Goal: Information Seeking & Learning: Check status

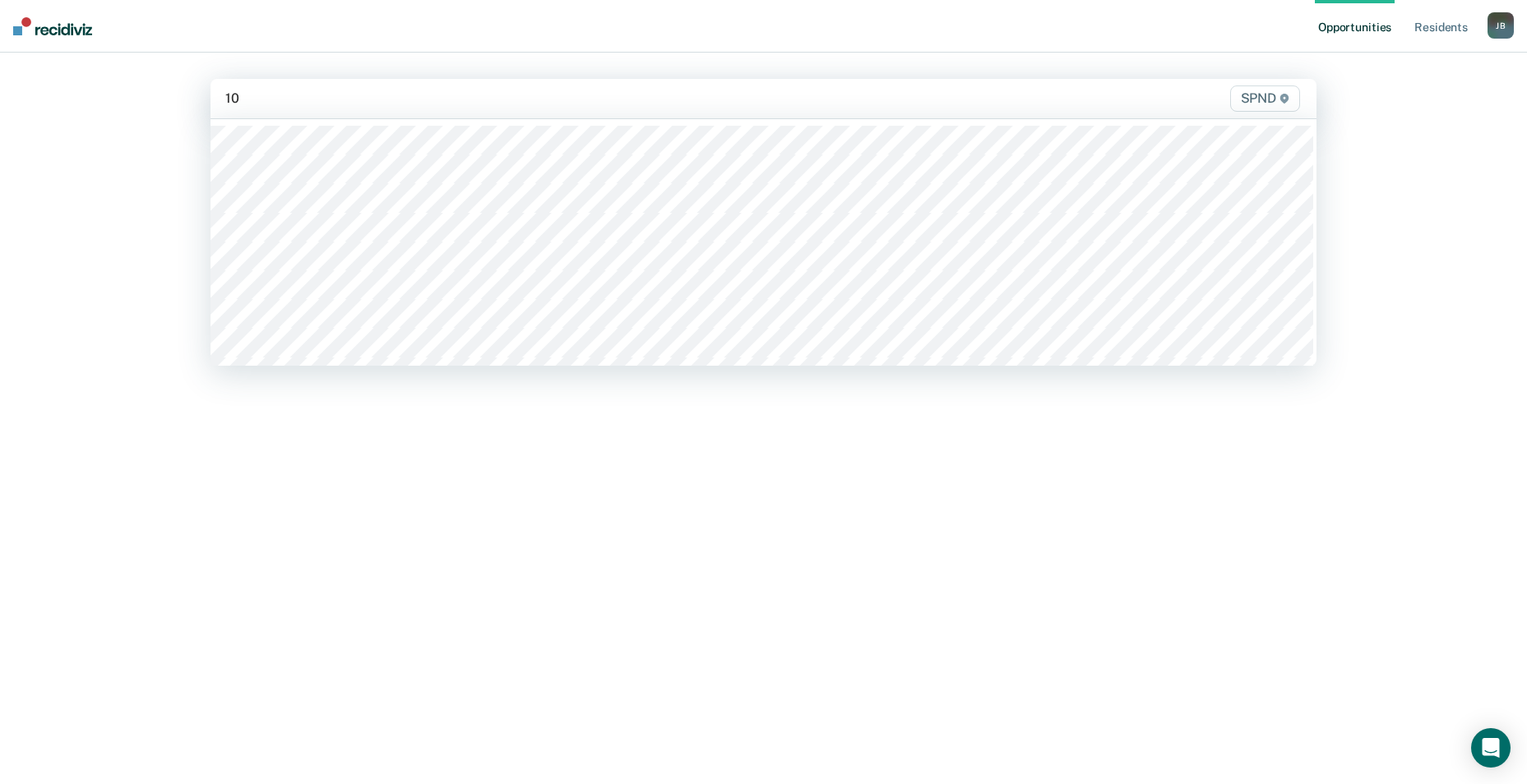
type input "10n"
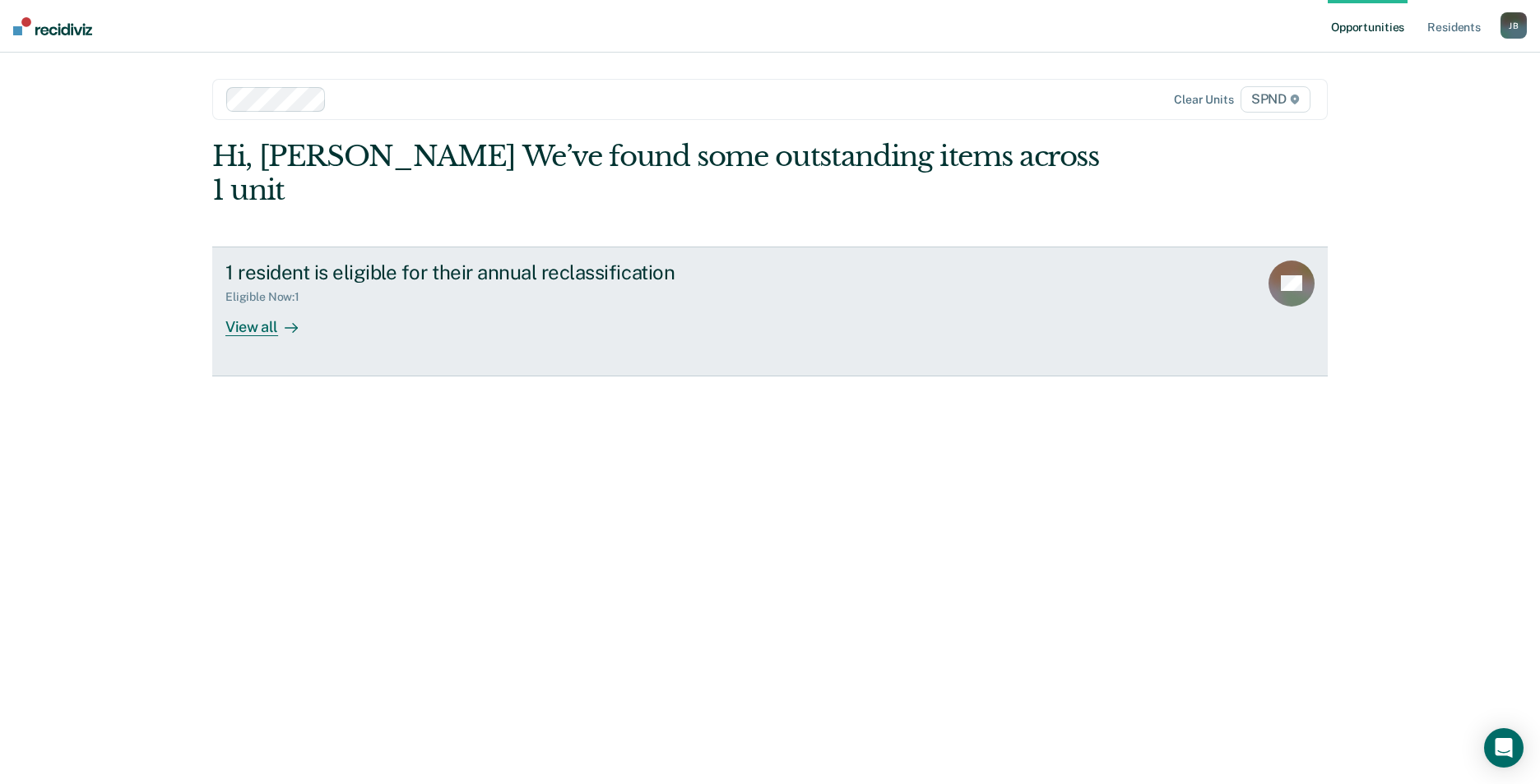
click at [274, 304] on div "View all" at bounding box center [271, 321] width 92 height 32
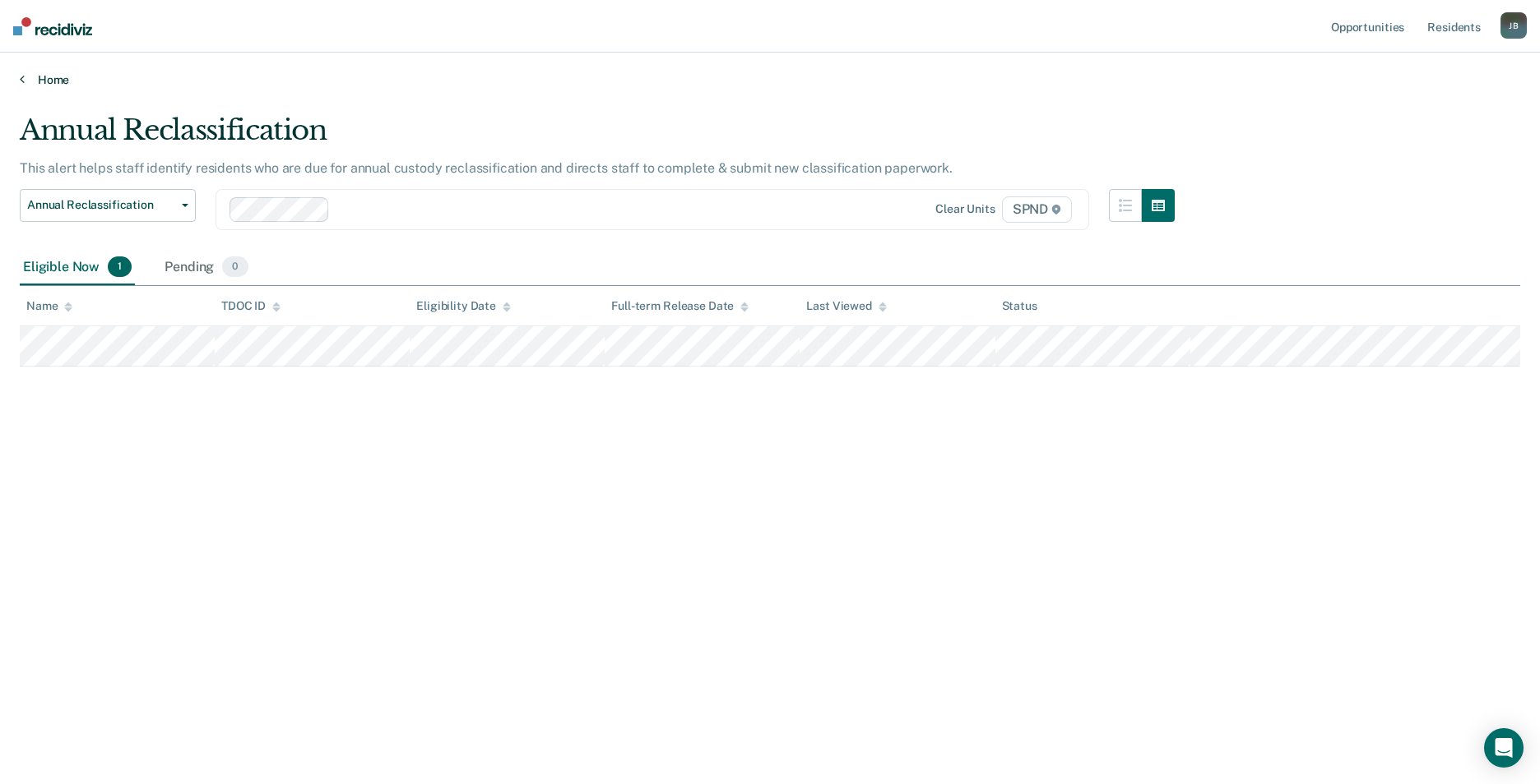
click at [38, 79] on link "Home" at bounding box center [769, 79] width 1500 height 14
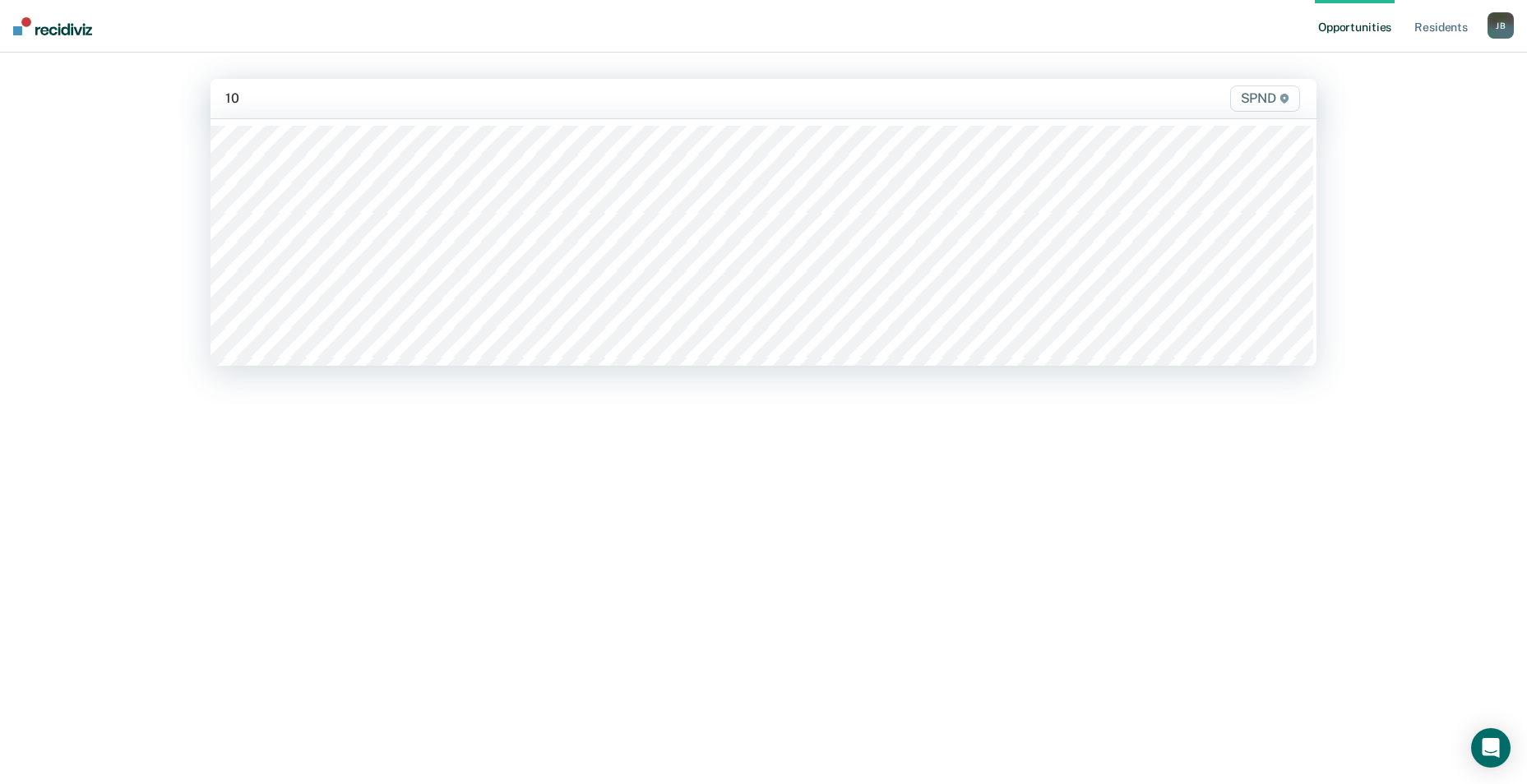
type input "10s"
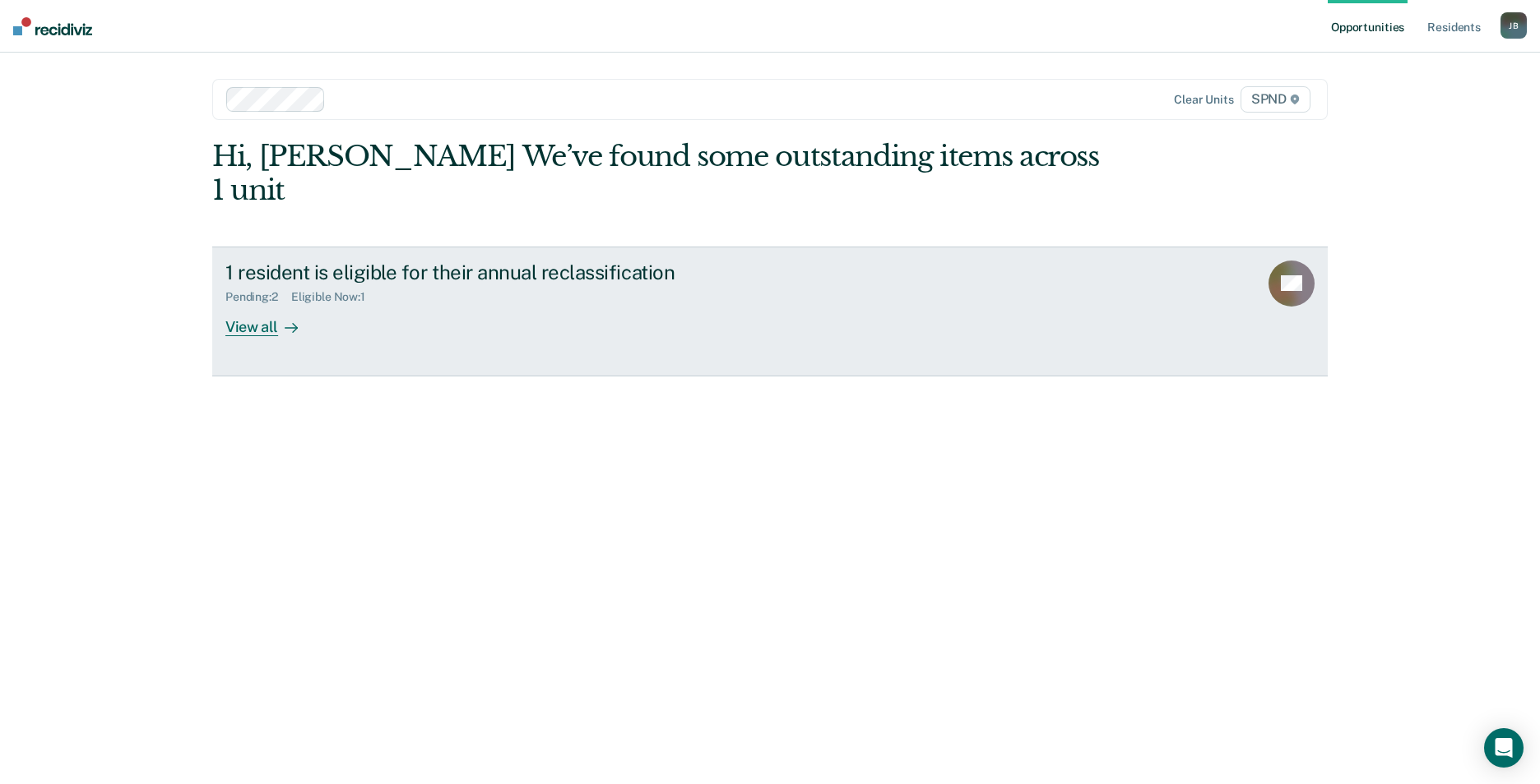
click at [253, 304] on div "View all" at bounding box center [271, 321] width 92 height 32
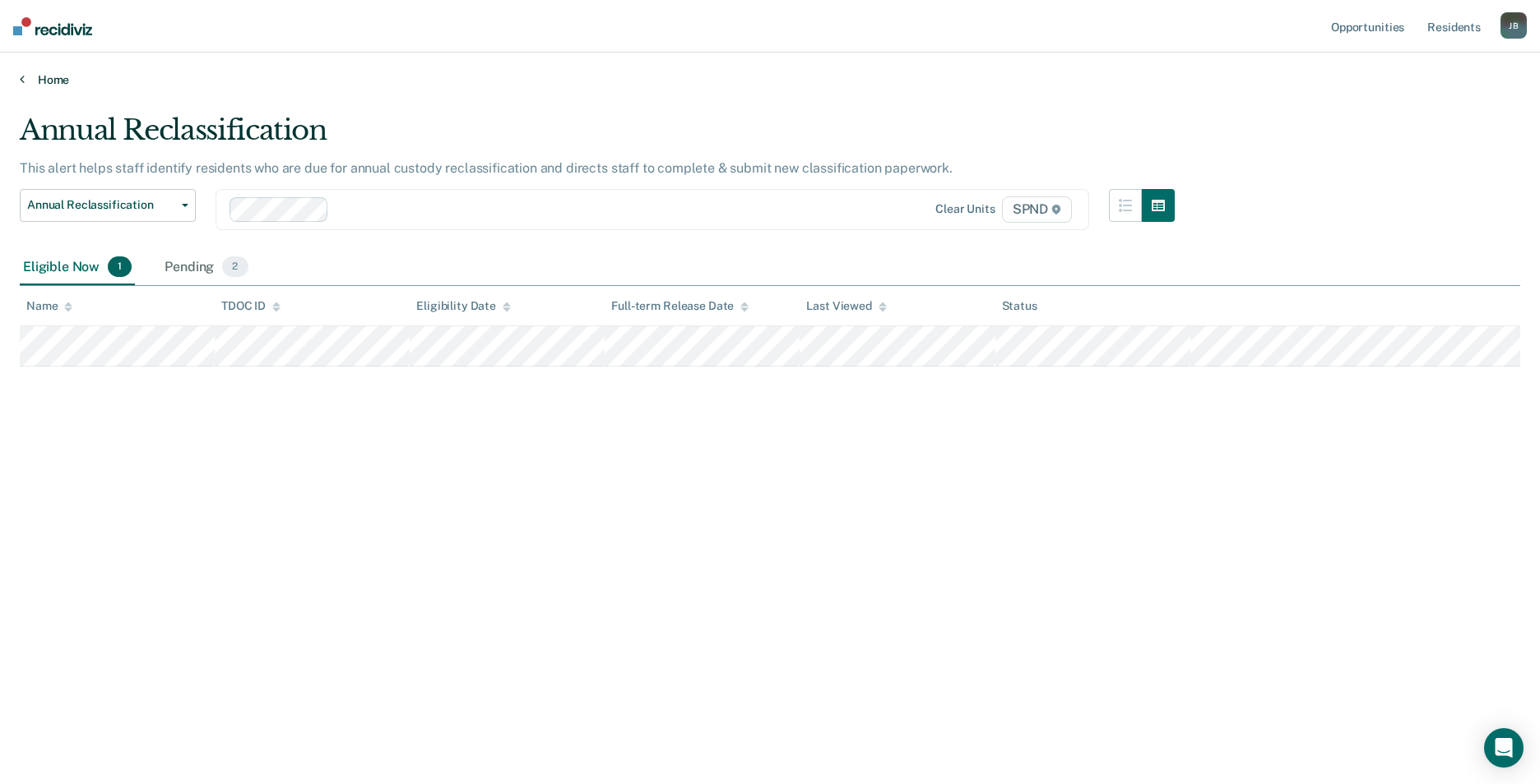
click at [55, 77] on link "Home" at bounding box center [769, 79] width 1500 height 14
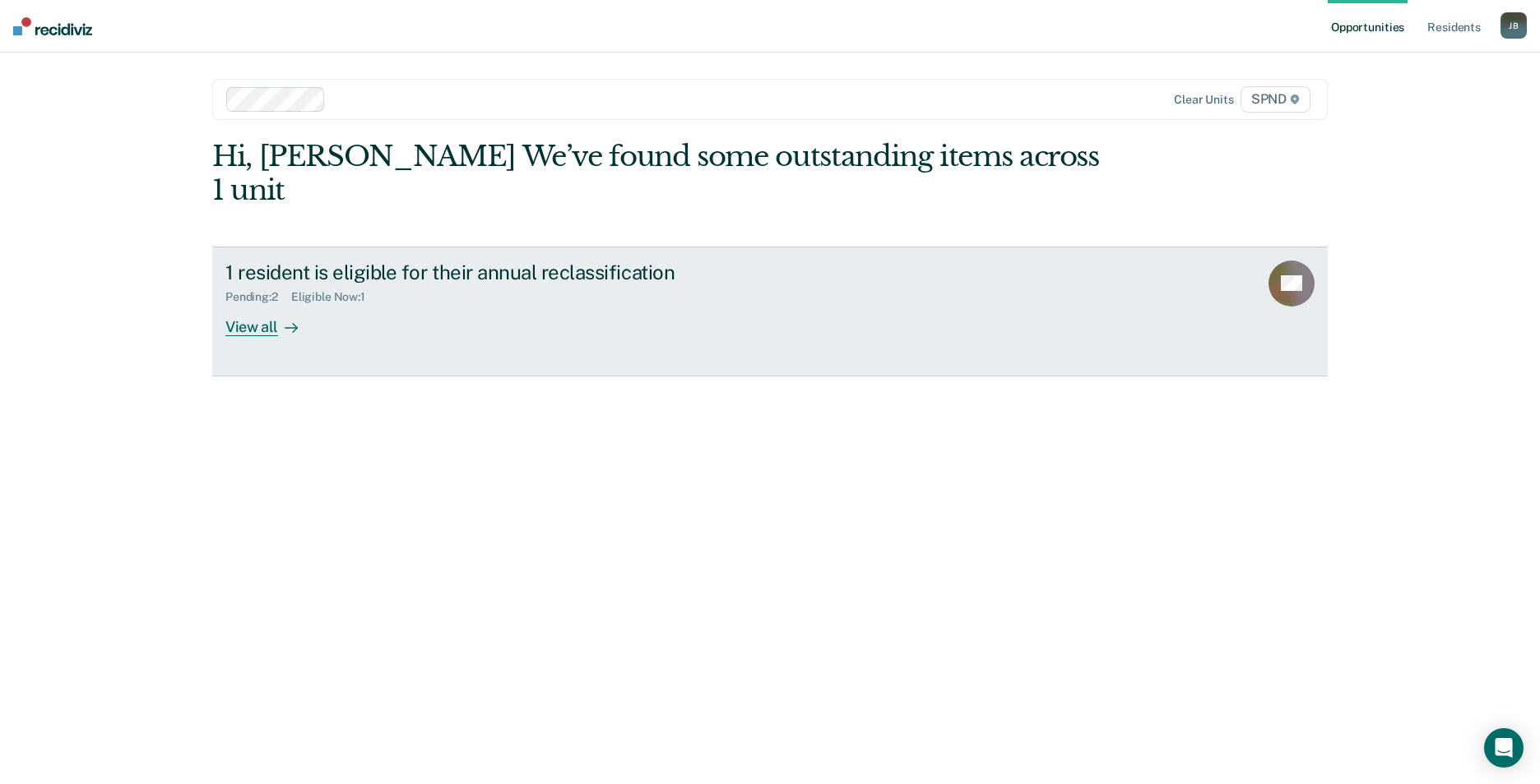
click at [249, 304] on div "View all" at bounding box center [271, 321] width 92 height 32
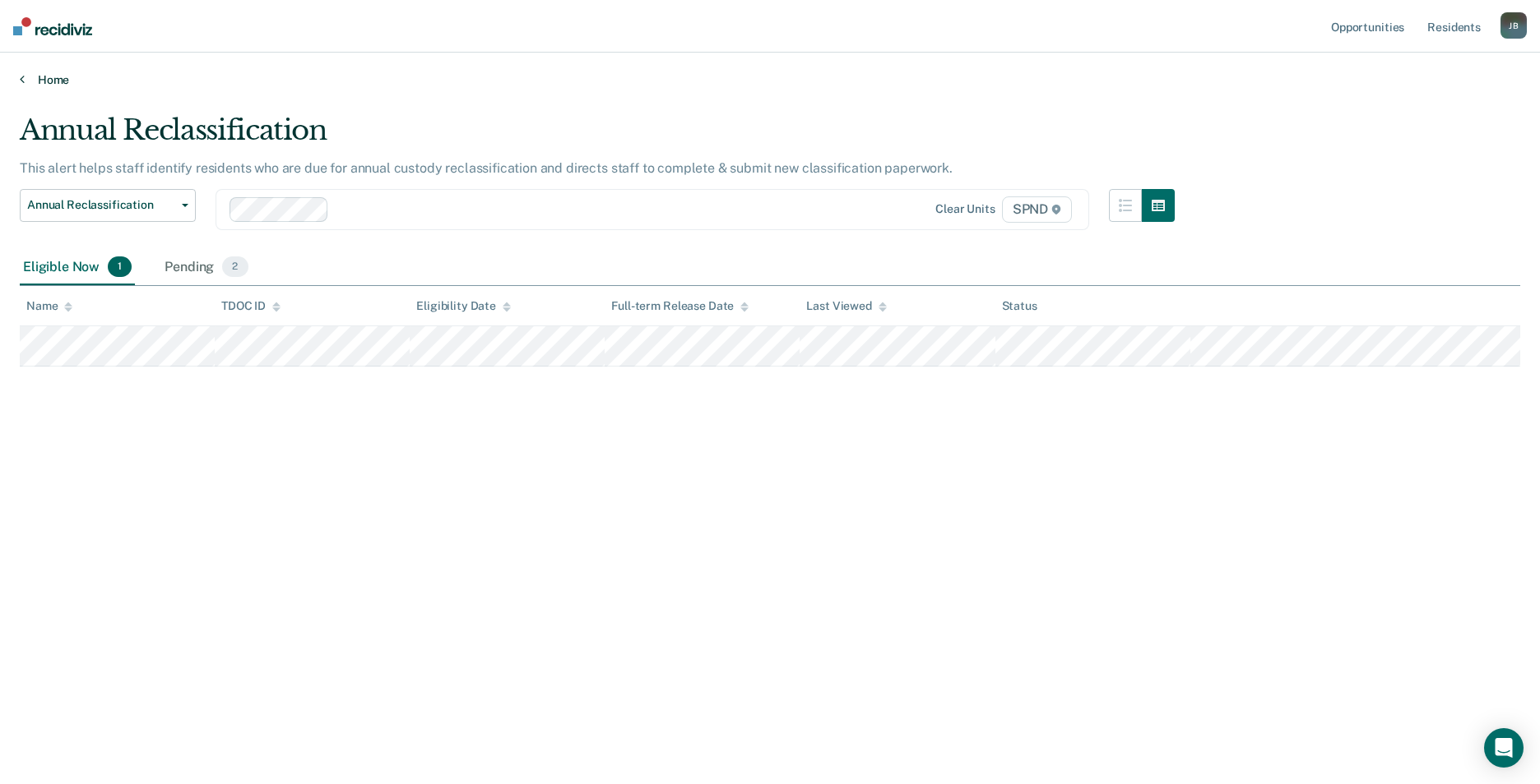
click at [48, 78] on link "Home" at bounding box center [769, 79] width 1500 height 14
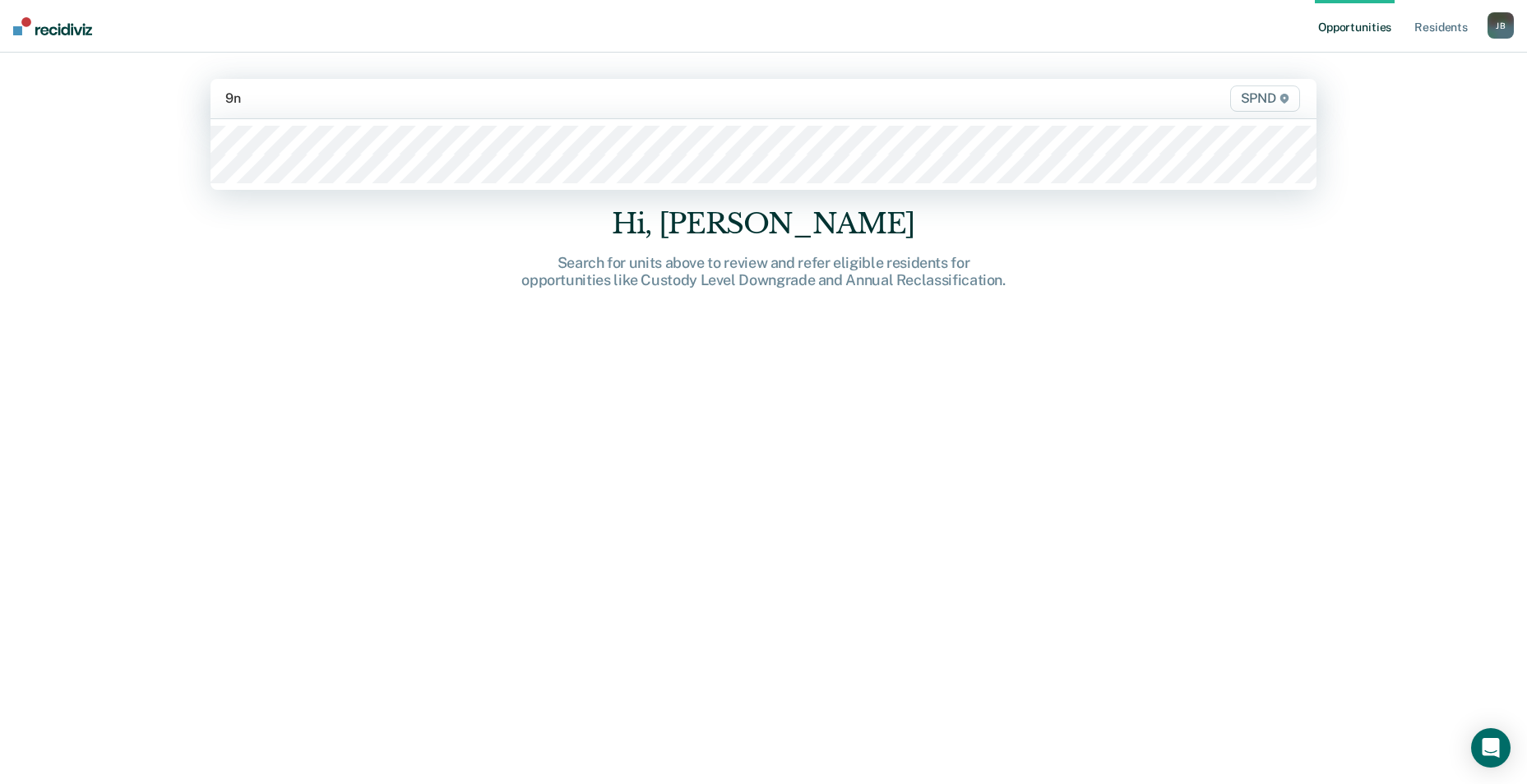
type input "9n2"
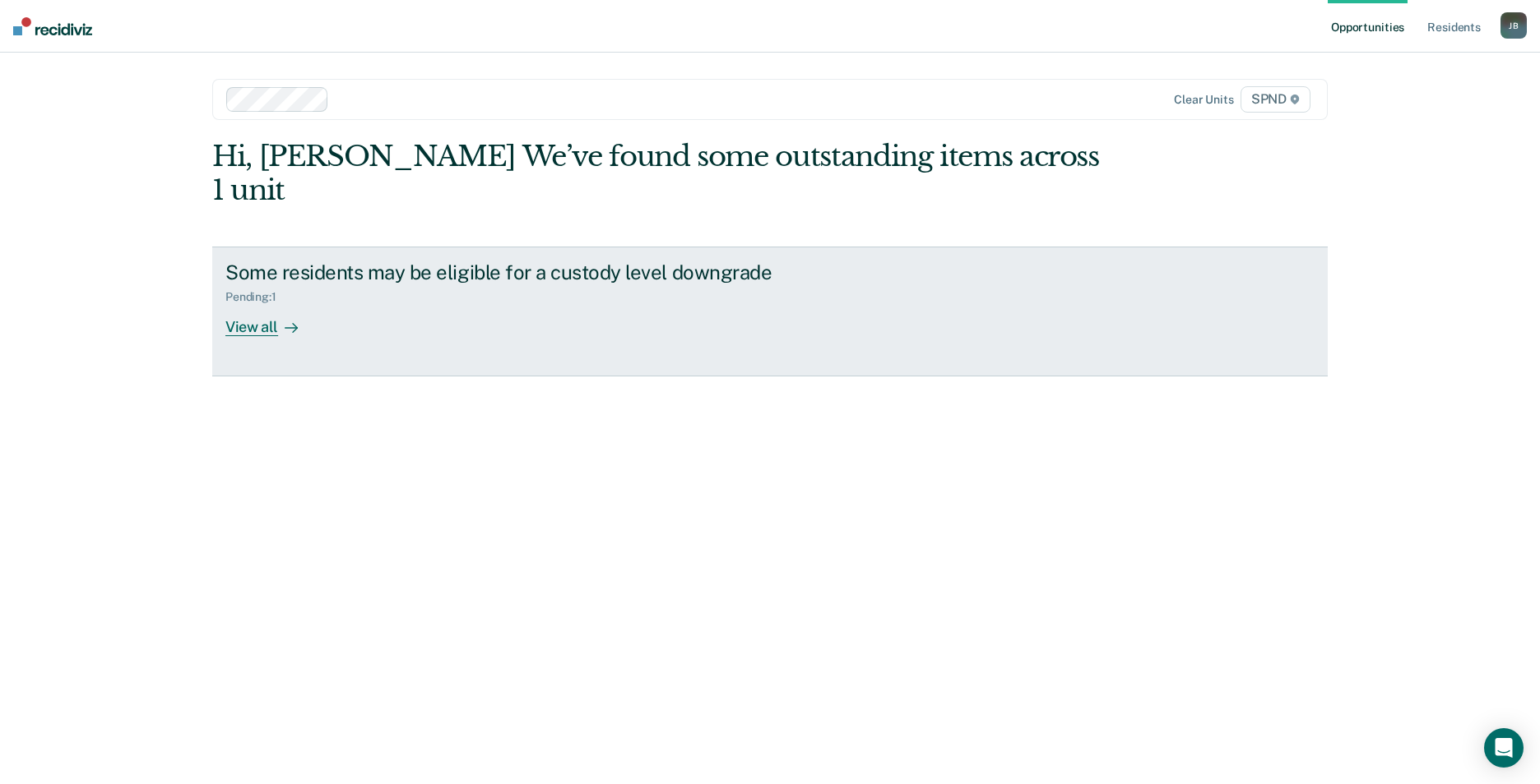
click at [254, 304] on div "View all" at bounding box center [271, 321] width 92 height 32
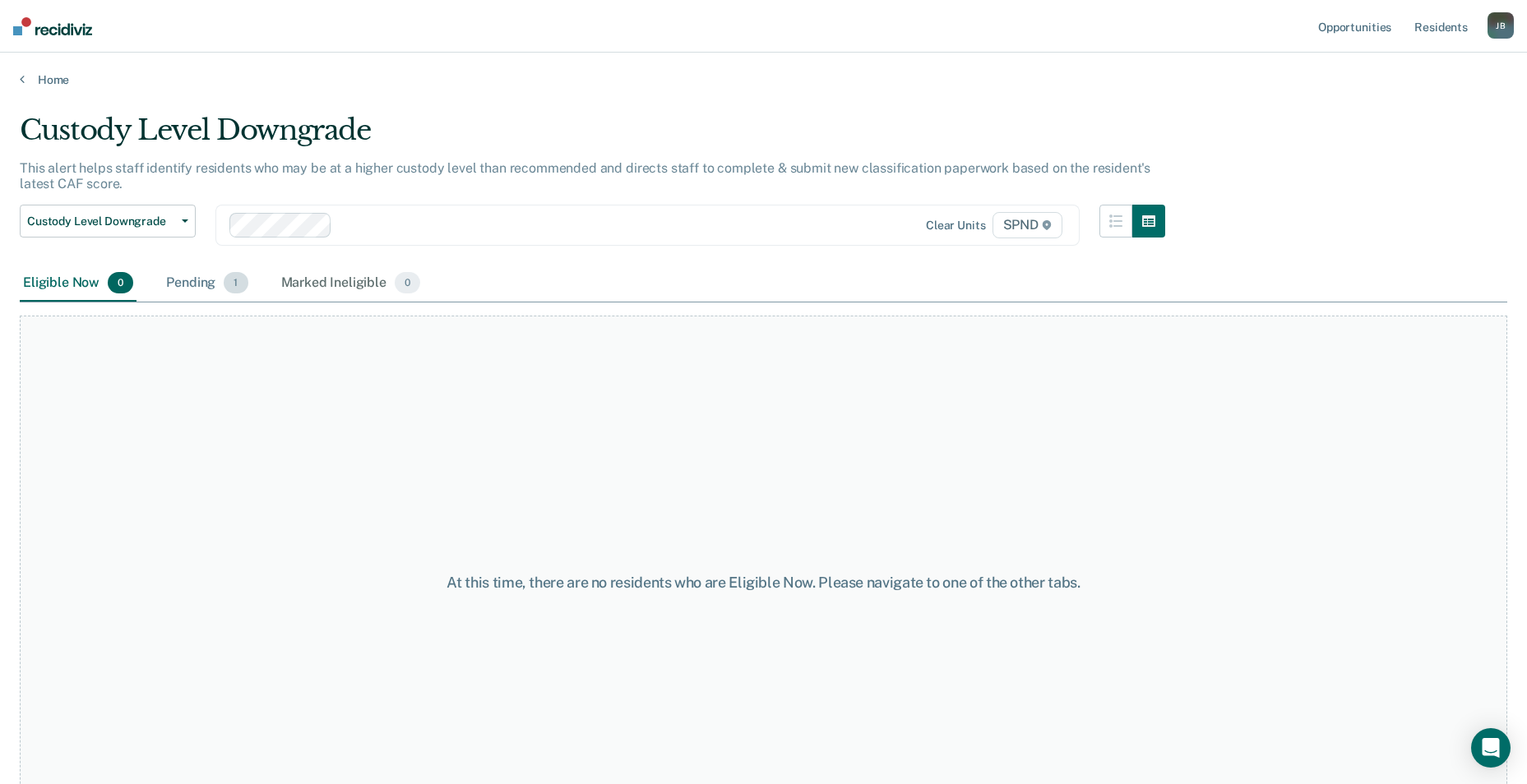
click at [234, 284] on span "1" at bounding box center [235, 282] width 24 height 21
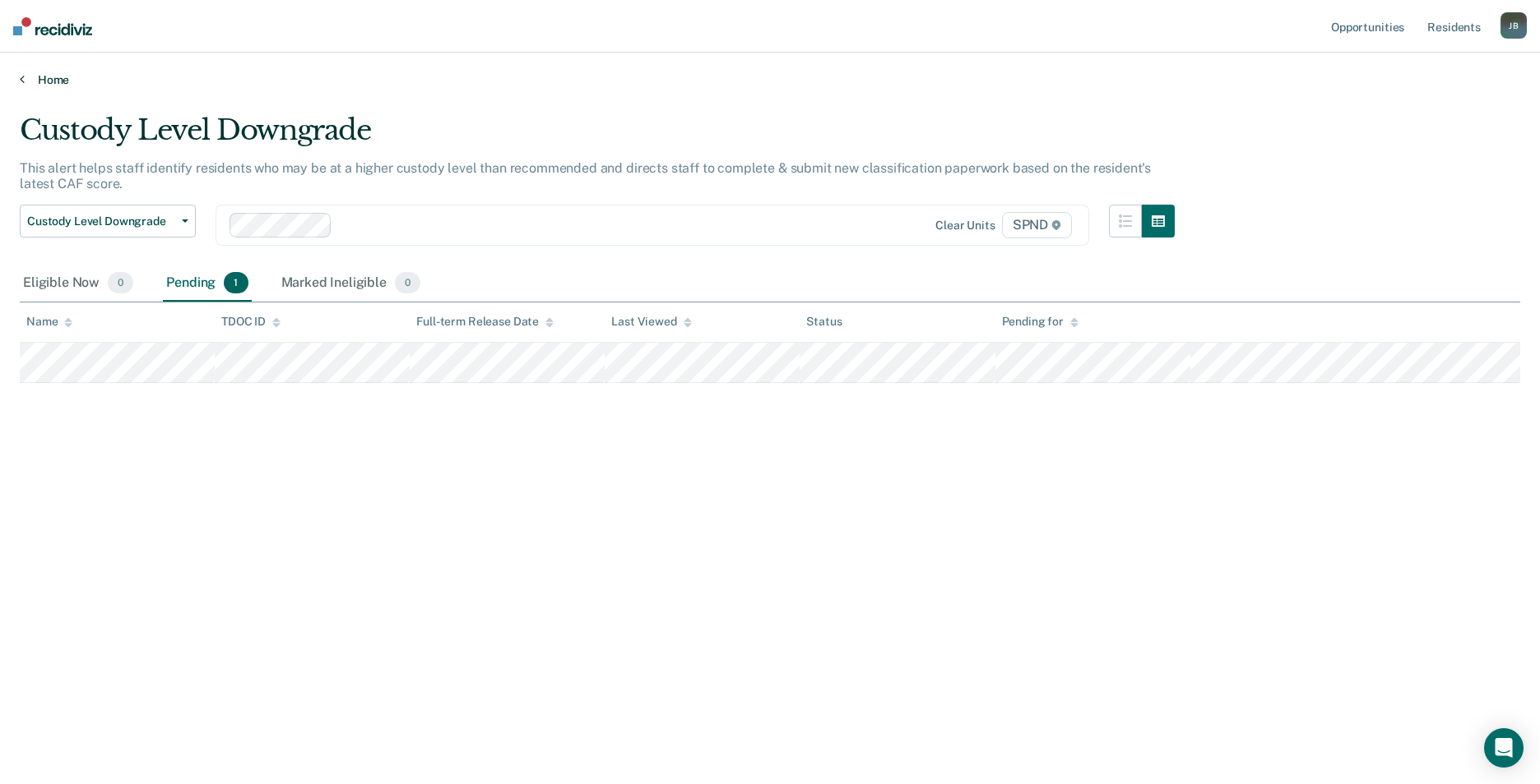
click at [50, 76] on link "Home" at bounding box center [769, 79] width 1500 height 14
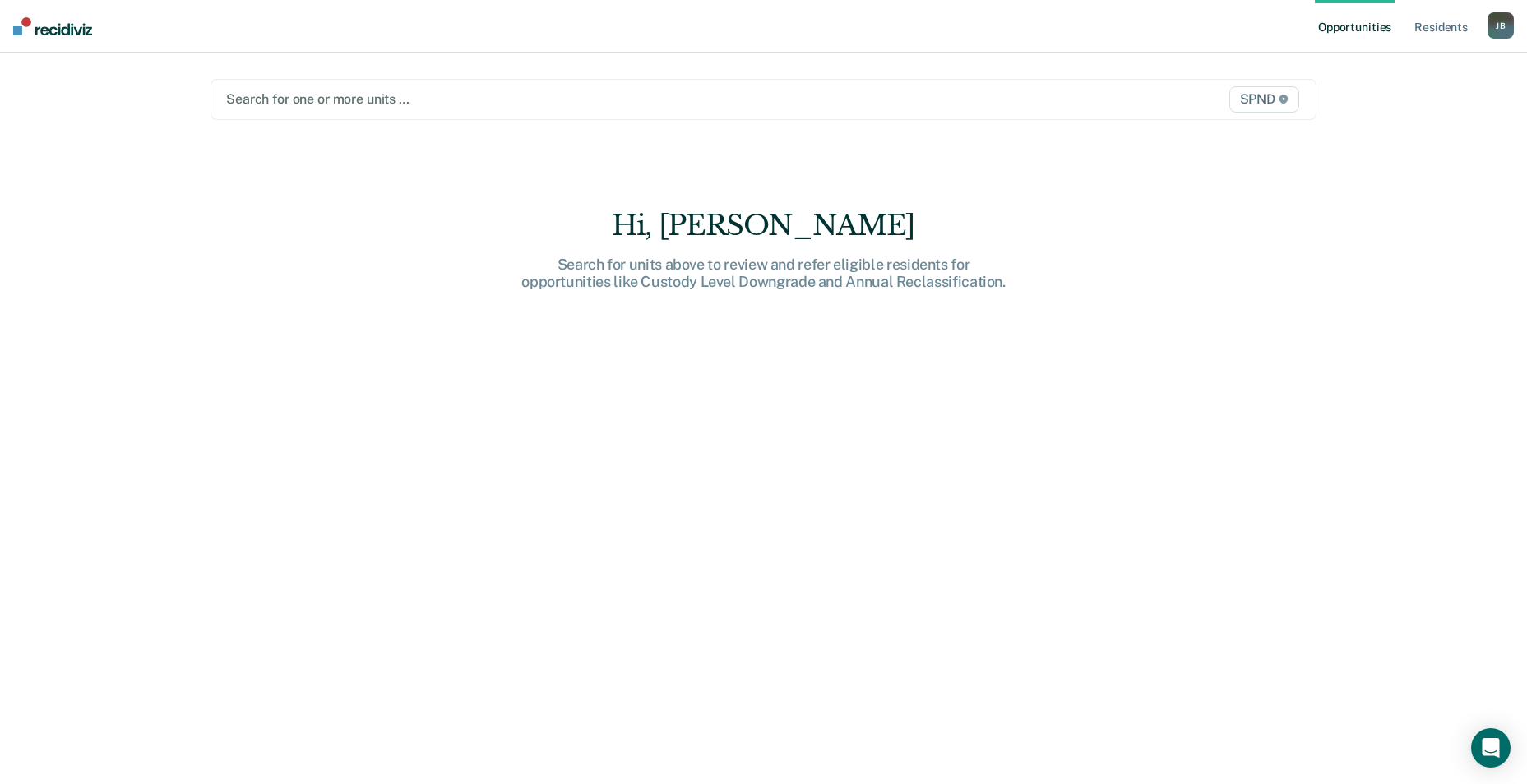
click at [356, 96] on div at bounding box center [601, 99] width 751 height 19
click at [361, 101] on div at bounding box center [601, 99] width 751 height 19
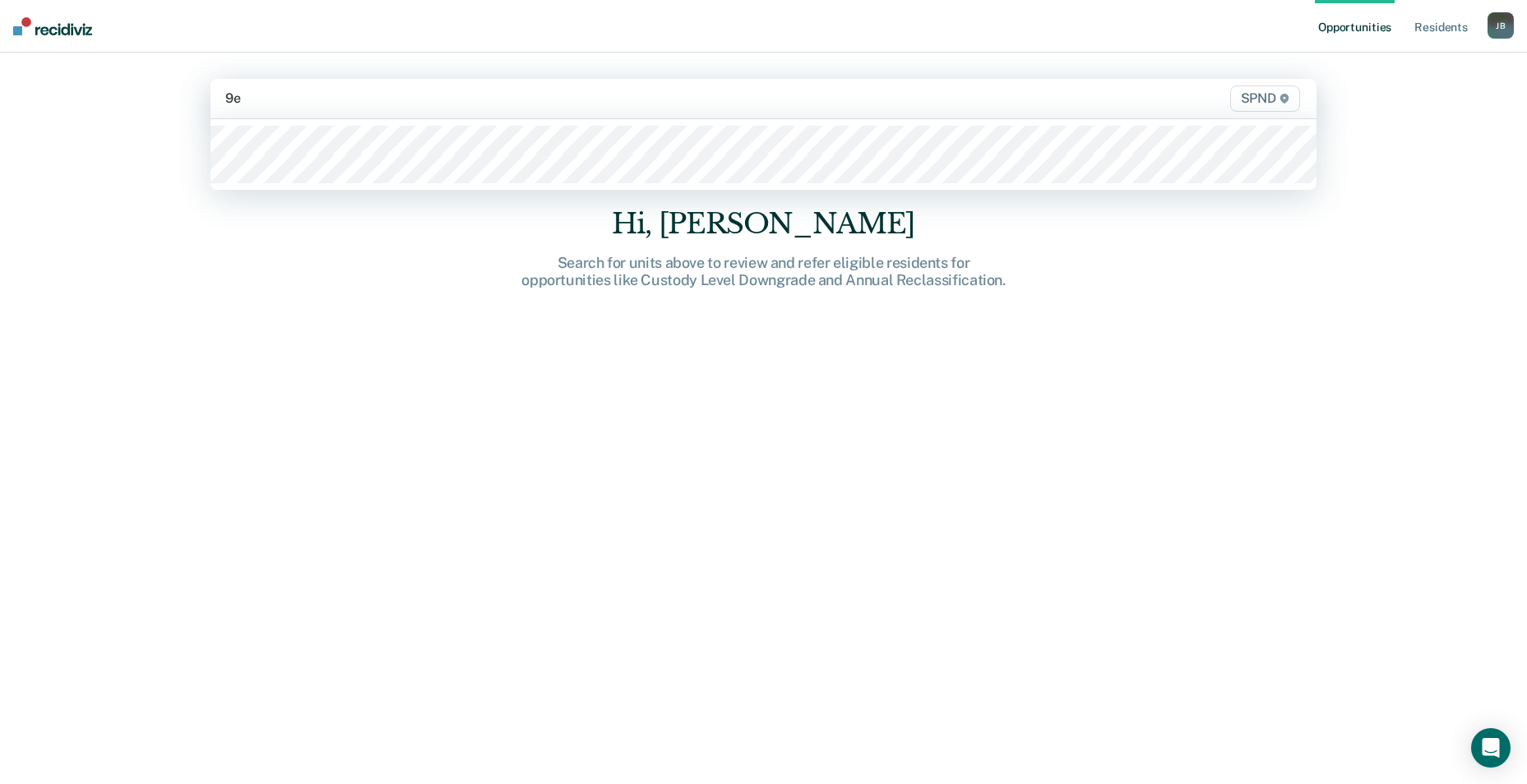
type input "9e2"
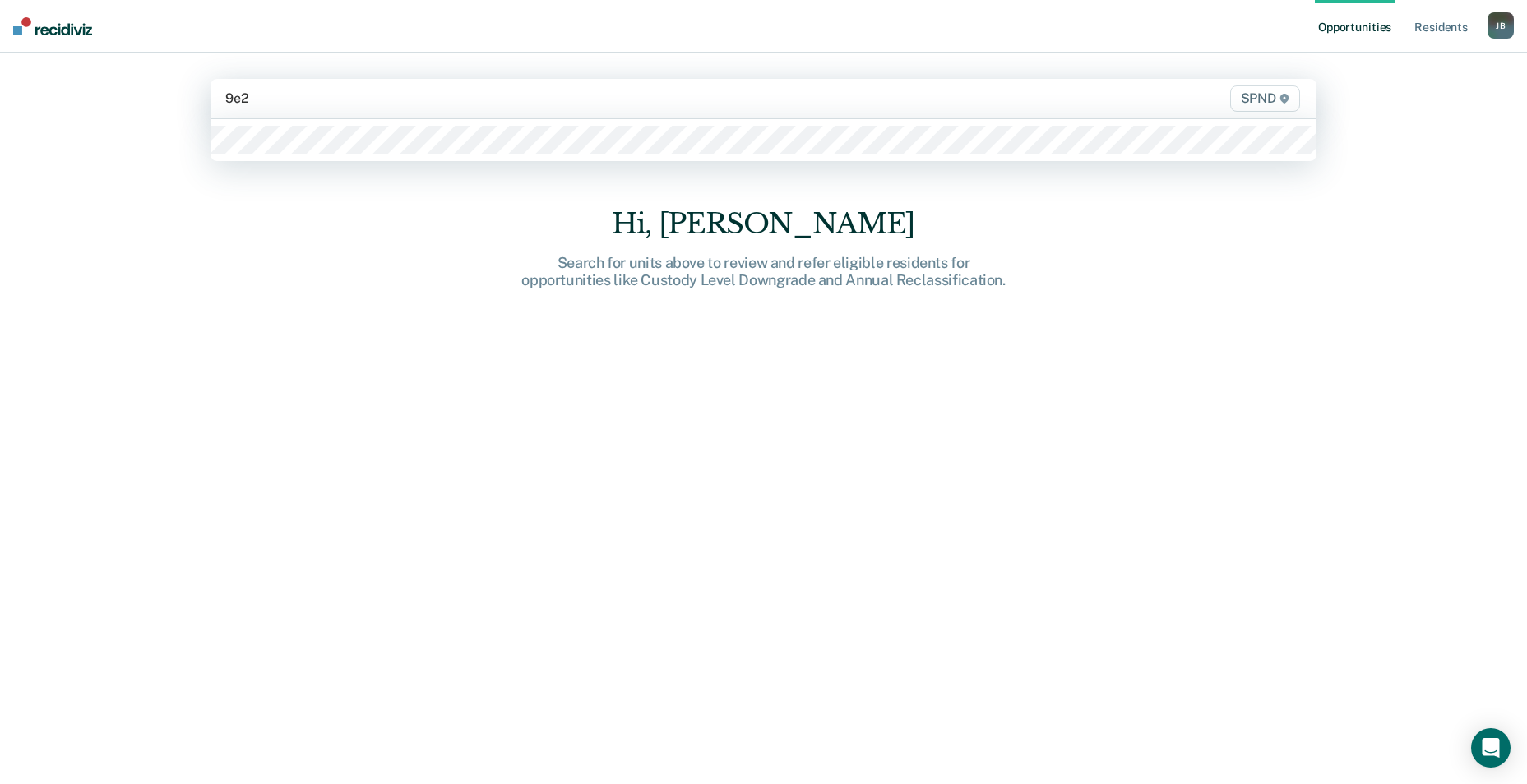
click at [378, 157] on div at bounding box center [763, 140] width 1106 height 42
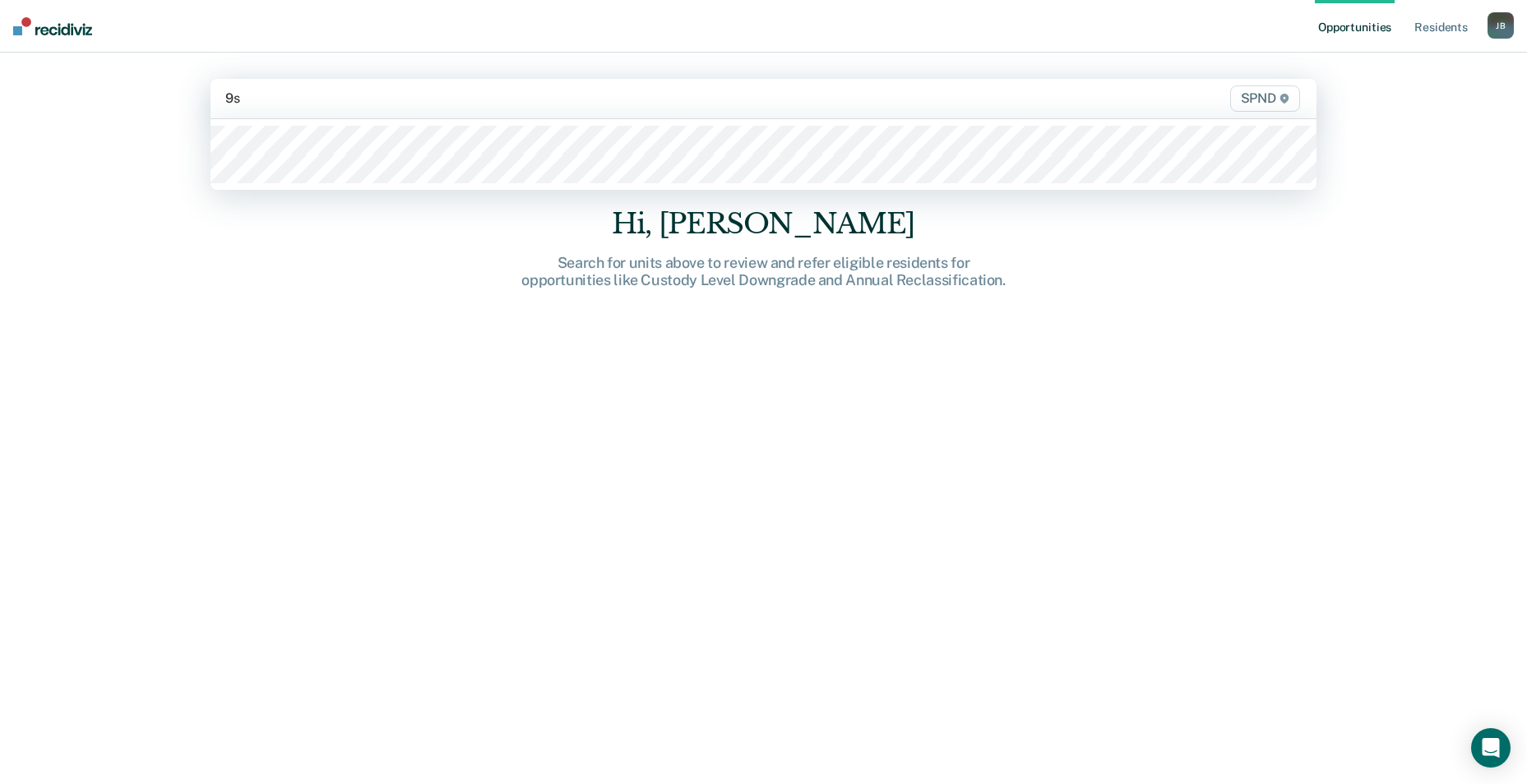
type input "9s2"
type input "9n3"
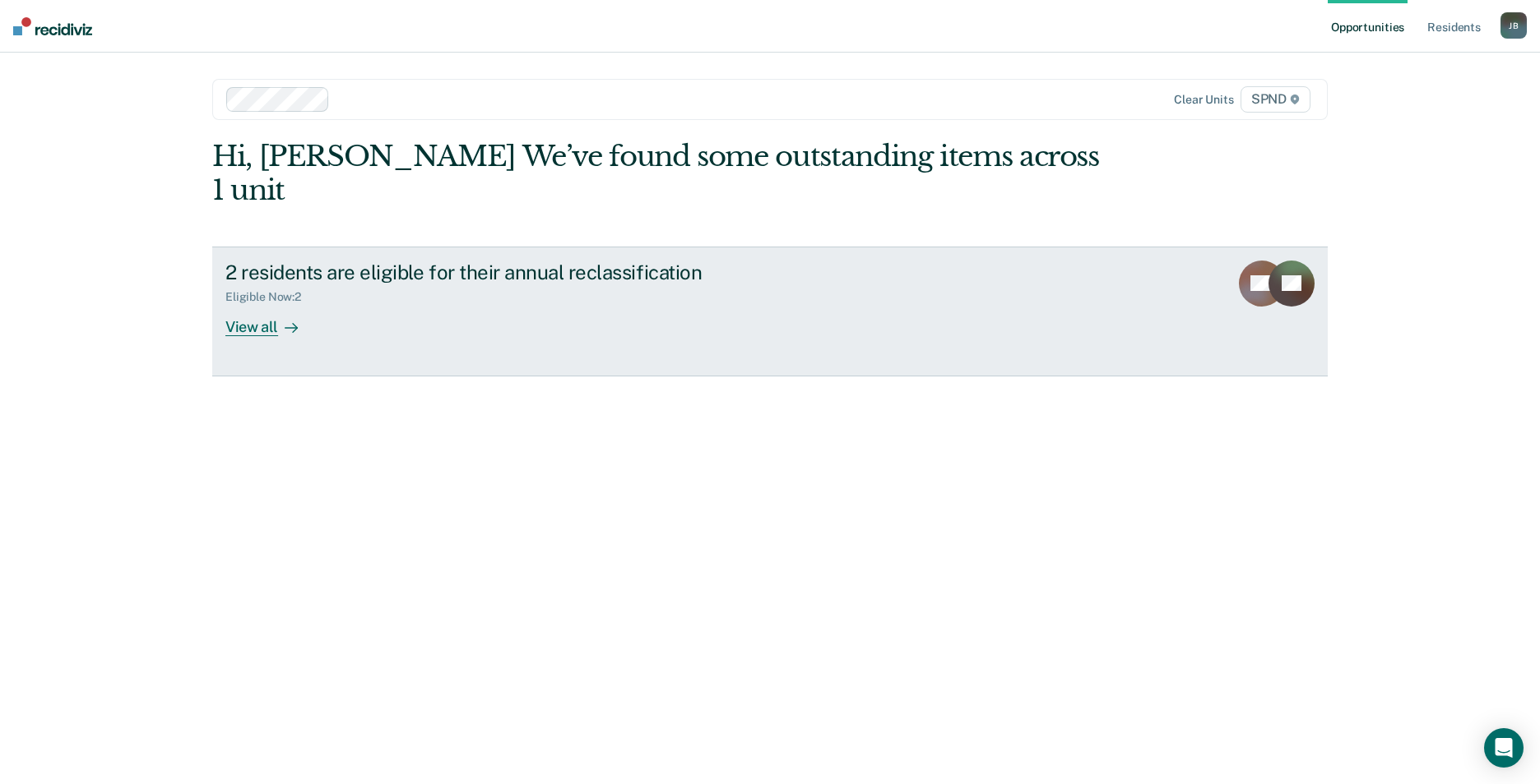
click at [259, 304] on div "View all" at bounding box center [271, 321] width 92 height 32
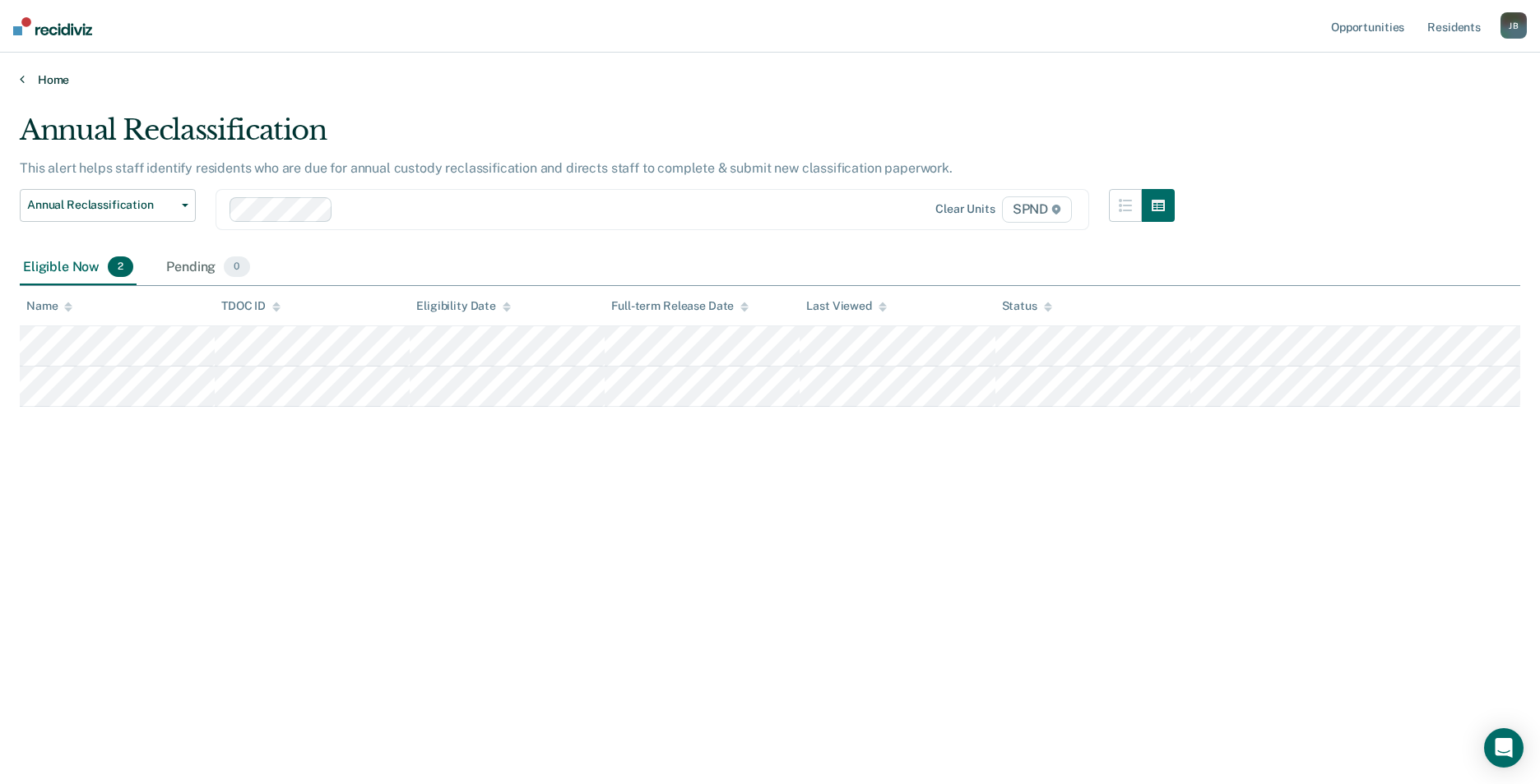
click at [58, 76] on link "Home" at bounding box center [769, 79] width 1500 height 14
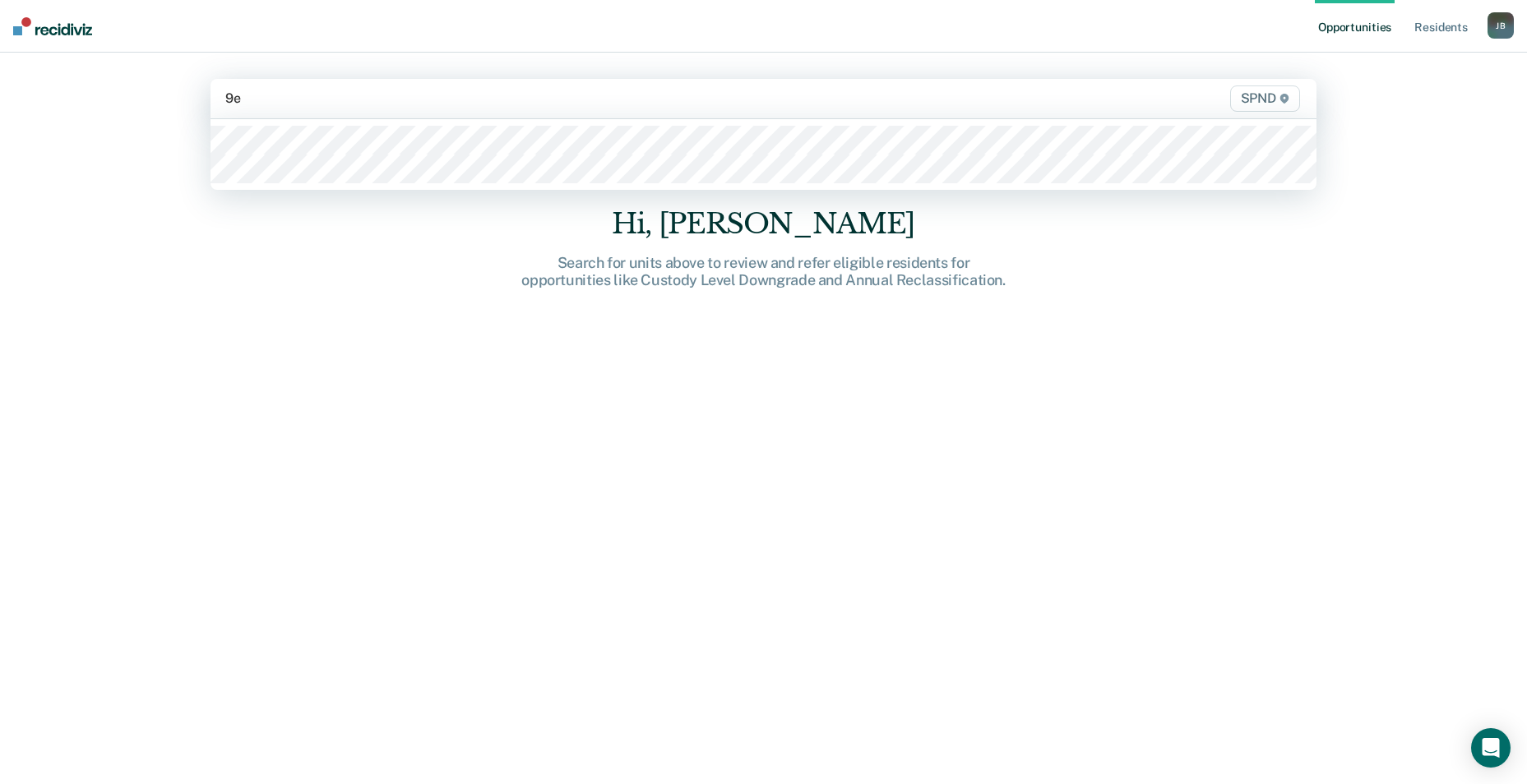
type input "9e3"
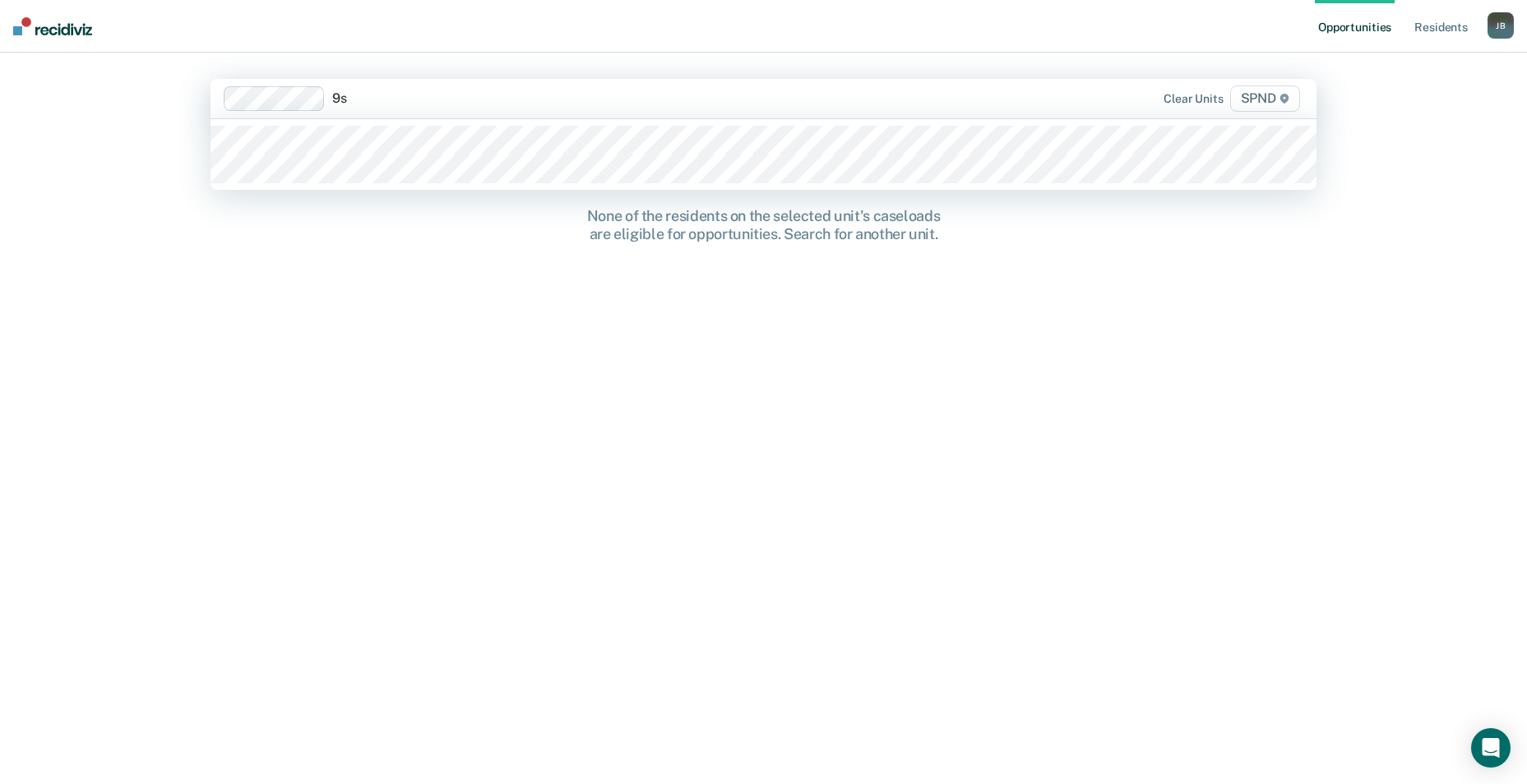
type input "9s3"
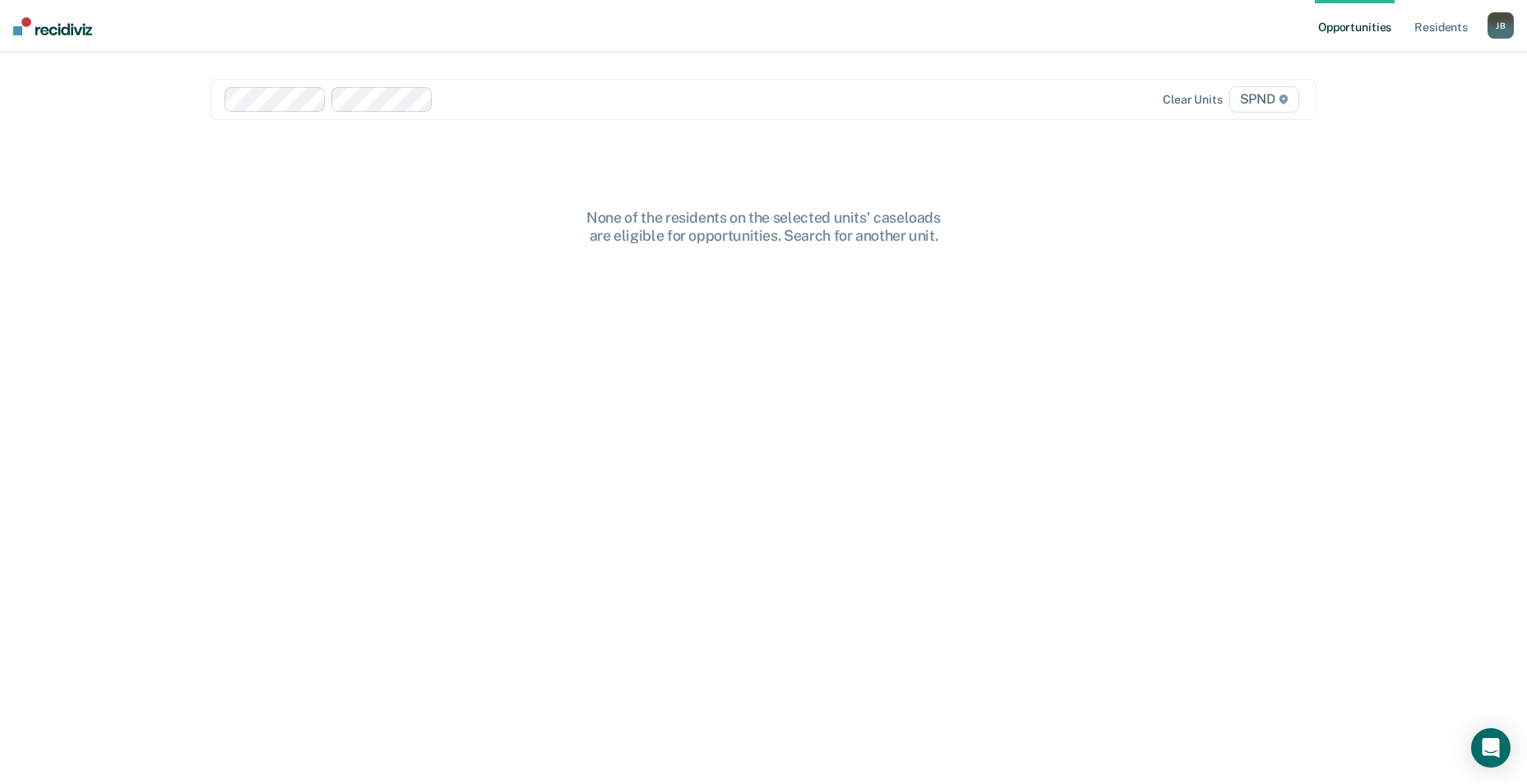
click at [1496, 29] on div "J B" at bounding box center [1501, 25] width 26 height 26
click at [1392, 108] on link "Log Out" at bounding box center [1435, 108] width 133 height 14
